Goal: Task Accomplishment & Management: Manage account settings

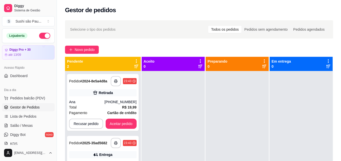
scroll to position [76, 0]
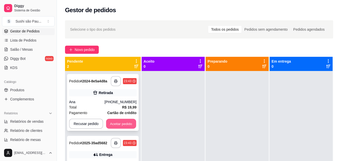
click at [126, 125] on button "Aceitar pedido" at bounding box center [121, 124] width 30 height 10
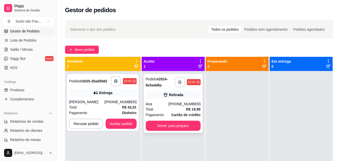
click at [177, 83] on button "button" at bounding box center [180, 82] width 10 height 10
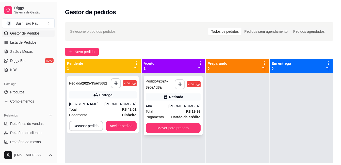
scroll to position [0, 0]
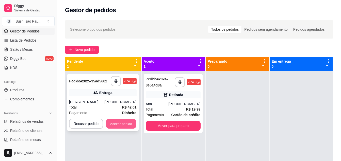
click at [117, 124] on button "Aceitar pedido" at bounding box center [121, 124] width 30 height 10
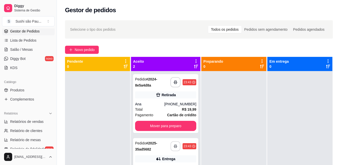
click at [174, 146] on icon "button" at bounding box center [176, 146] width 4 height 4
click at [94, 94] on div at bounding box center [97, 153] width 65 height 165
click at [171, 83] on button "button" at bounding box center [176, 82] width 10 height 10
click at [110, 81] on div at bounding box center [97, 153] width 65 height 165
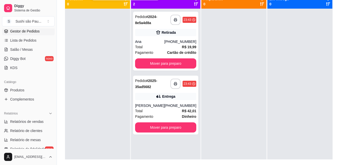
scroll to position [76, 0]
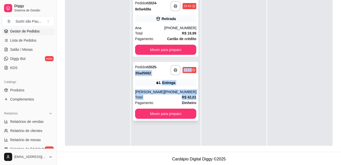
drag, startPoint x: 132, startPoint y: 75, endPoint x: 194, endPoint y: 98, distance: 65.7
click at [194, 98] on div "**********" at bounding box center [165, 77] width 69 height 165
drag, startPoint x: 194, startPoint y: 98, endPoint x: 172, endPoint y: 92, distance: 22.0
click at [172, 92] on div "[PHONE_NUMBER]" at bounding box center [180, 91] width 32 height 5
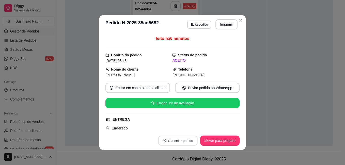
click at [172, 139] on button "Cancelar pedido" at bounding box center [177, 141] width 39 height 10
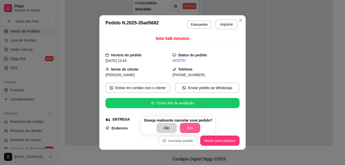
click at [185, 128] on button "Sim" at bounding box center [190, 128] width 20 height 10
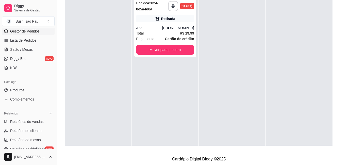
click at [110, 86] on div at bounding box center [98, 77] width 66 height 165
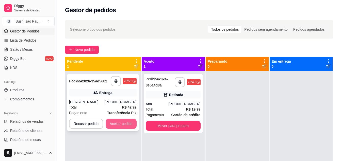
click at [121, 121] on button "Aceitar pedido" at bounding box center [121, 124] width 31 height 10
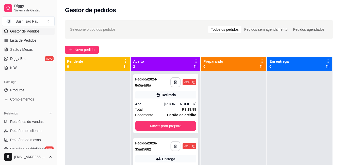
click at [171, 145] on button "button" at bounding box center [176, 146] width 10 height 10
click at [96, 89] on div at bounding box center [97, 153] width 65 height 165
click at [101, 109] on div at bounding box center [97, 153] width 65 height 165
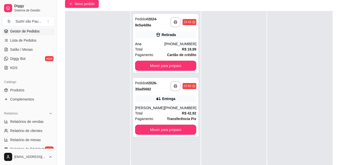
scroll to position [51, 0]
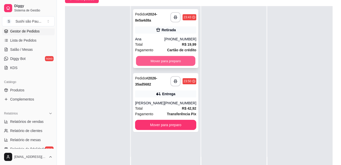
click at [171, 60] on button "Mover para preparo" at bounding box center [165, 61] width 59 height 10
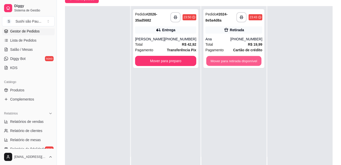
click at [246, 61] on button "Mover para retirada disponível" at bounding box center [233, 61] width 55 height 10
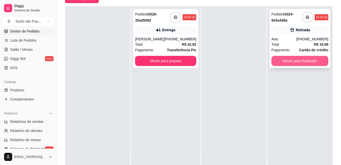
click at [305, 61] on button "Mover para finalizado" at bounding box center [299, 61] width 57 height 10
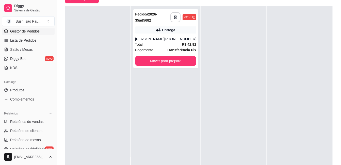
click at [283, 84] on div at bounding box center [299, 88] width 65 height 165
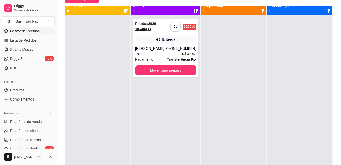
scroll to position [0, 0]
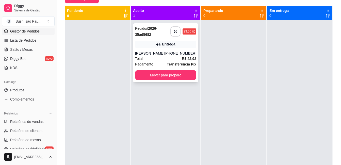
click at [161, 61] on div "Total R$ 42,92" at bounding box center [165, 59] width 61 height 6
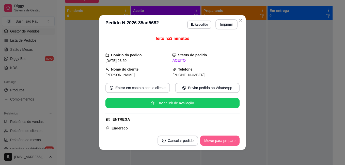
click at [214, 143] on button "Mover para preparo" at bounding box center [219, 140] width 39 height 10
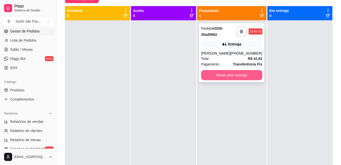
click at [236, 73] on button "Mover para entrega" at bounding box center [231, 75] width 61 height 10
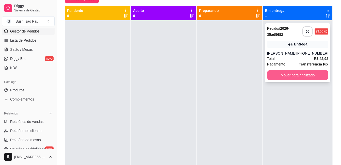
click at [274, 72] on button "Mover para finalizado" at bounding box center [297, 75] width 61 height 10
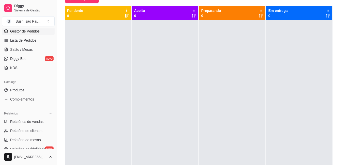
scroll to position [152, 0]
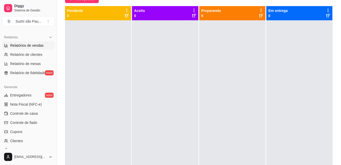
click at [26, 48] on span "Relatórios de vendas" at bounding box center [26, 45] width 33 height 5
select select "ALL"
select select "0"
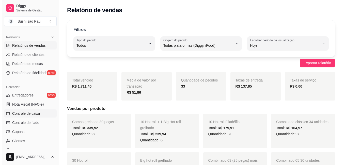
scroll to position [25, 0]
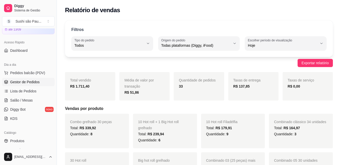
click at [20, 80] on span "Gestor de Pedidos" at bounding box center [24, 81] width 29 height 5
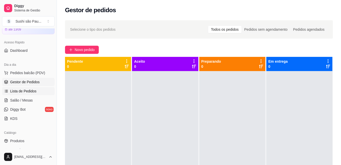
click at [26, 89] on span "Lista de Pedidos" at bounding box center [23, 91] width 26 height 5
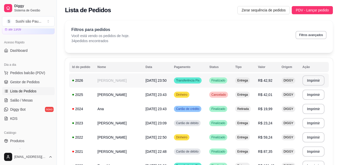
click at [114, 83] on td "[PERSON_NAME]" at bounding box center [118, 80] width 48 height 14
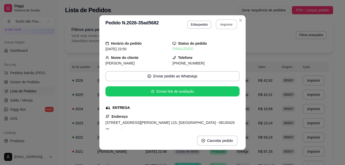
click at [224, 23] on button "Imprimir" at bounding box center [226, 25] width 21 height 10
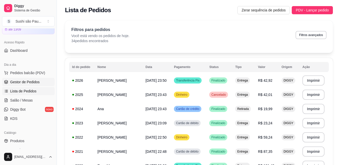
click at [24, 82] on span "Gestor de Pedidos" at bounding box center [24, 81] width 29 height 5
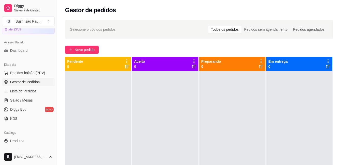
click at [81, 90] on div at bounding box center [98, 153] width 66 height 165
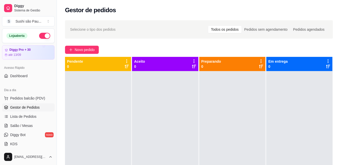
click at [41, 35] on button "button" at bounding box center [44, 36] width 11 height 6
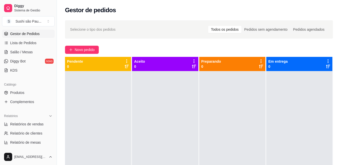
scroll to position [101, 0]
